Goal: Information Seeking & Learning: Learn about a topic

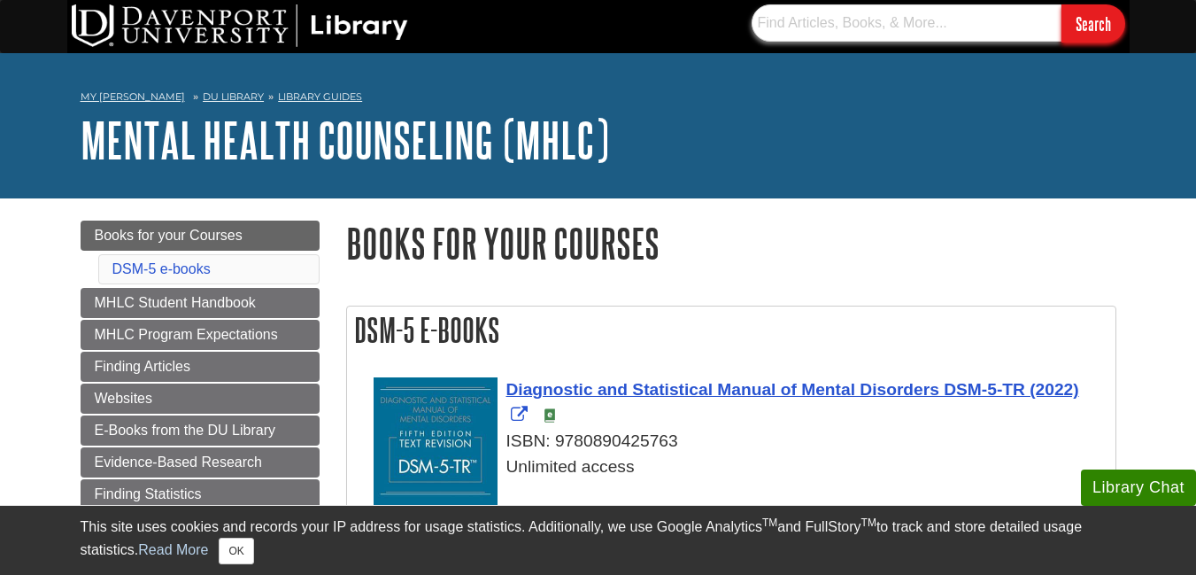
click at [817, 24] on input "text" at bounding box center [907, 22] width 310 height 37
click at [797, 24] on input "text" at bounding box center [907, 22] width 310 height 37
type input "social learning theory and sexuality"
click at [1062, 4] on input "Search" at bounding box center [1094, 23] width 64 height 38
click at [802, 25] on input "text" at bounding box center [907, 22] width 310 height 37
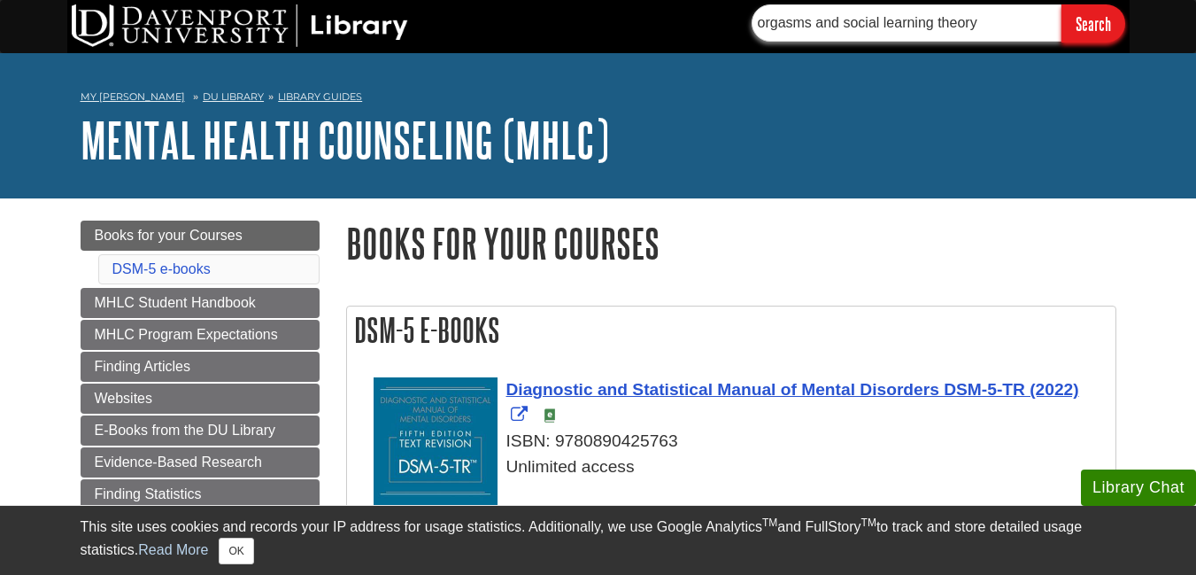
type input "orgasms and social learning theory"
click at [1062, 4] on input "Search" at bounding box center [1094, 23] width 64 height 38
